Goal: Task Accomplishment & Management: Use online tool/utility

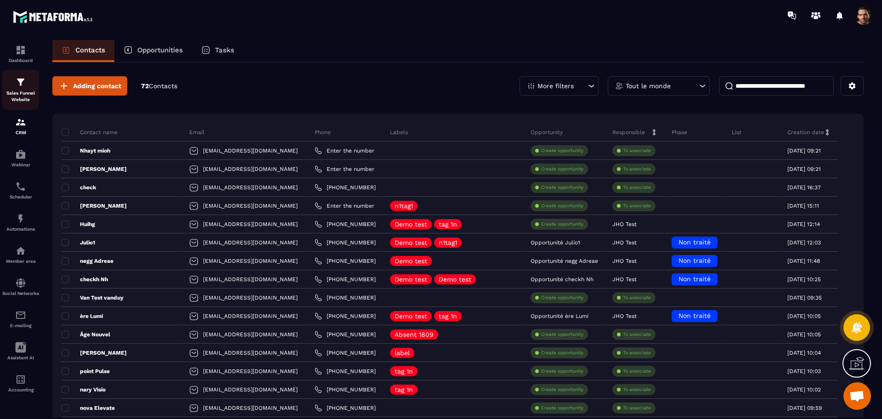
click at [23, 73] on link "Sales Funnel Website" at bounding box center [20, 90] width 37 height 40
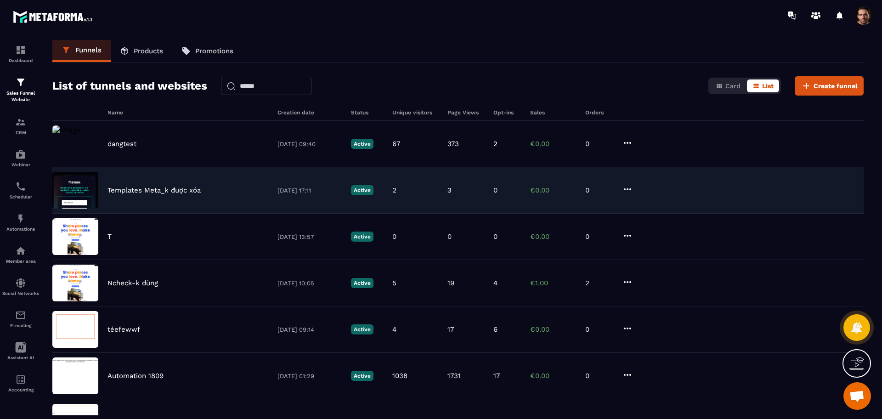
click at [146, 181] on div "Templates Meta_k được xóa 08/10/2025 17:11 Active 2 3 0 €0.00 0" at bounding box center [457, 190] width 811 height 46
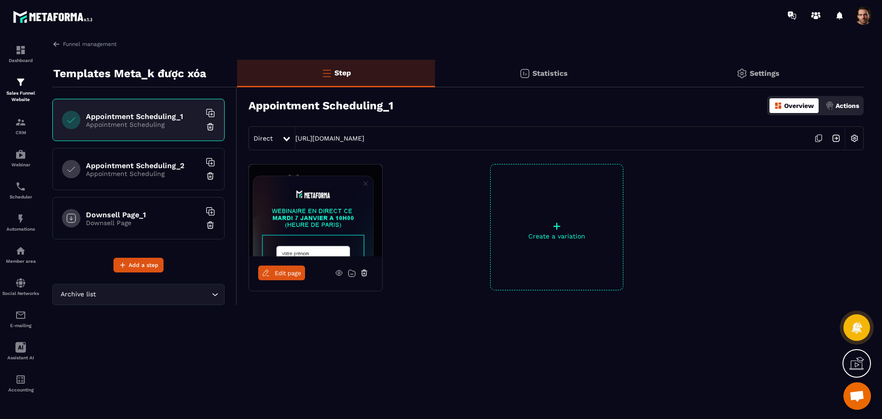
click at [124, 227] on div "Downsell Page_1 Downsell Page" at bounding box center [138, 218] width 172 height 42
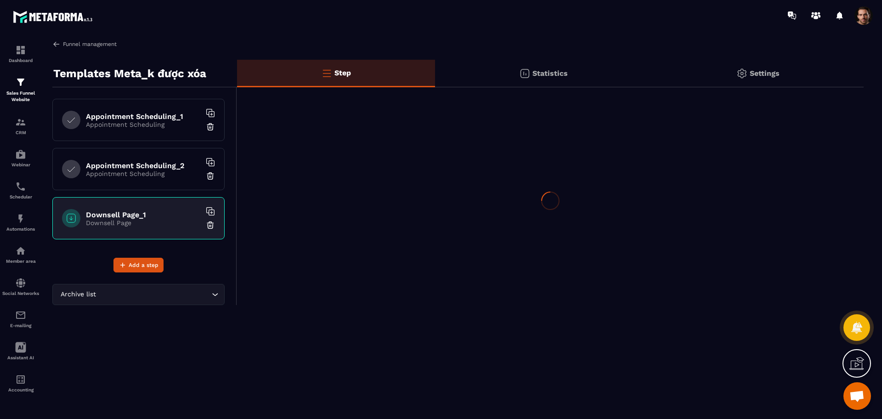
click at [59, 42] on img at bounding box center [56, 44] width 8 height 8
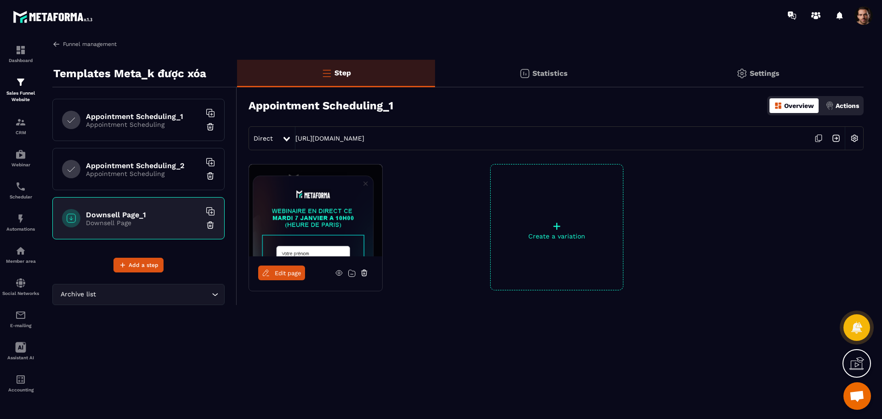
click at [54, 40] on img at bounding box center [56, 44] width 8 height 8
click at [54, 45] on img at bounding box center [56, 44] width 8 height 8
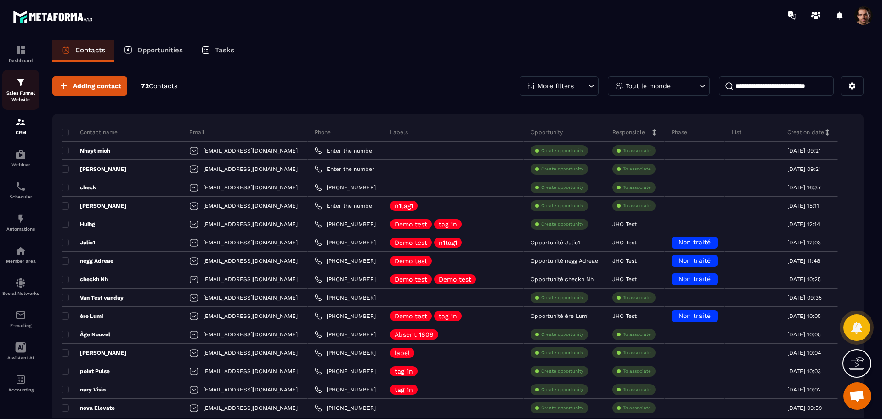
click at [22, 77] on img at bounding box center [20, 82] width 11 height 11
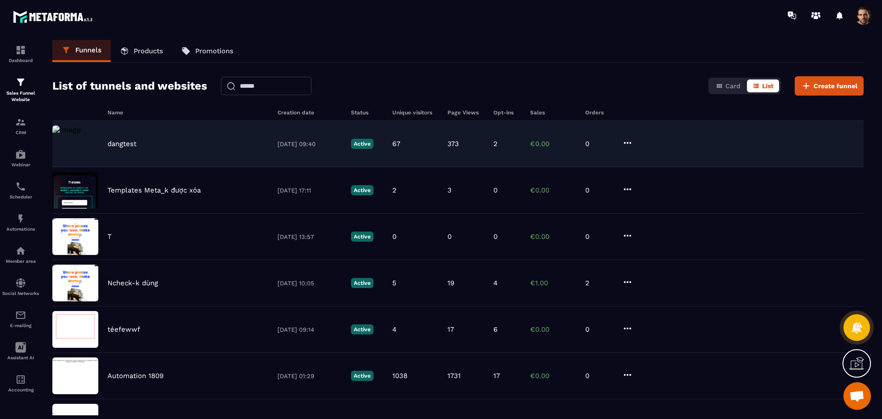
click at [129, 145] on p "dangtest" at bounding box center [121, 144] width 29 height 8
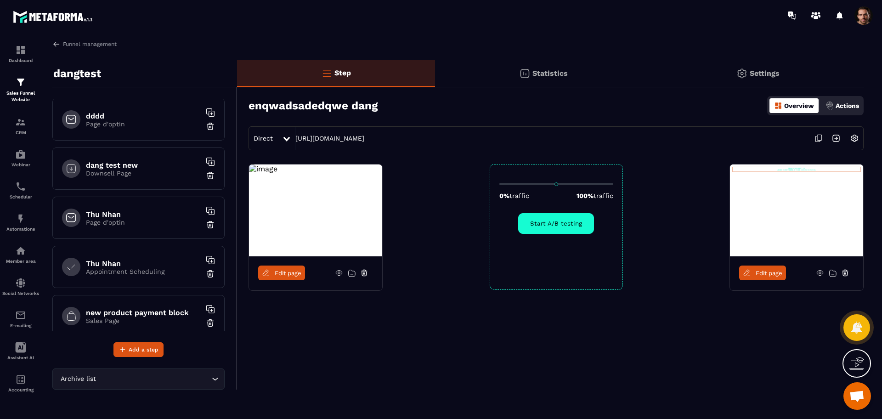
scroll to position [407, 0]
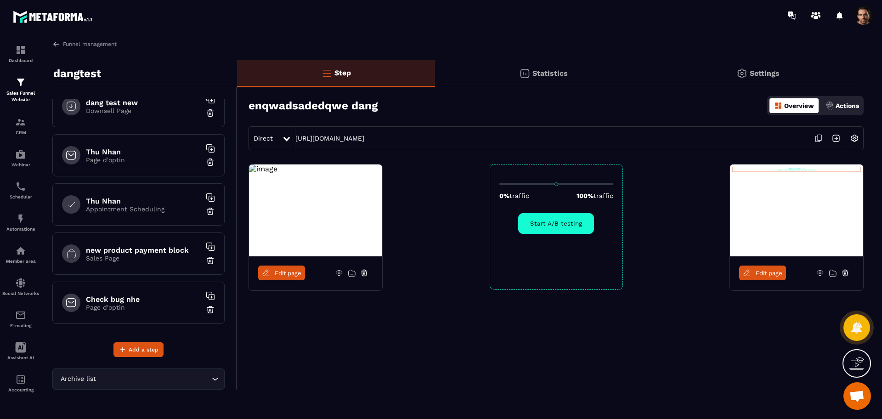
click at [293, 275] on span "Edit page" at bounding box center [288, 273] width 27 height 7
